Goal: Information Seeking & Learning: Learn about a topic

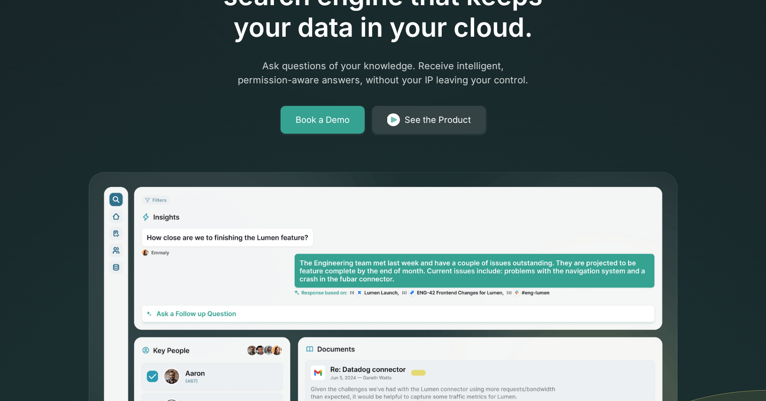
scroll to position [164, 0]
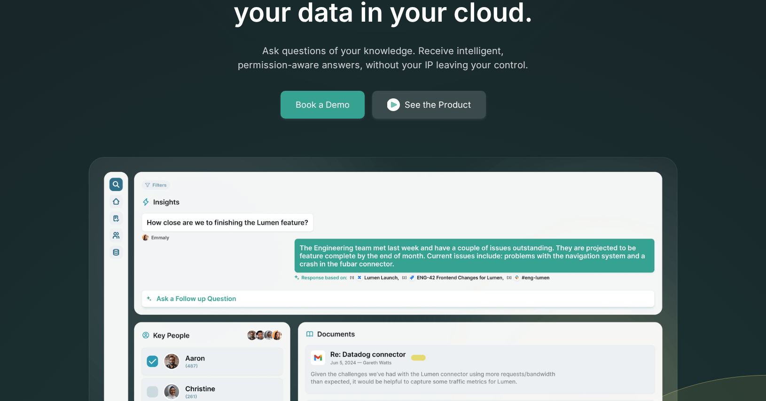
click at [409, 99] on div "See the Product" at bounding box center [438, 104] width 66 height 13
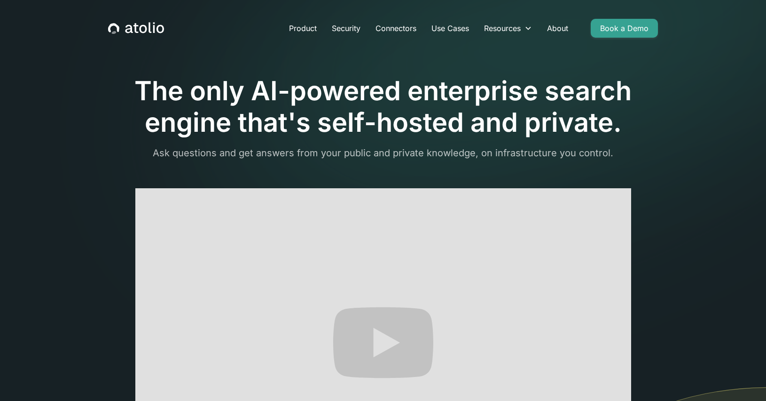
click at [135, 31] on icon "home" at bounding box center [136, 28] width 5 height 10
